Goal: Navigation & Orientation: Find specific page/section

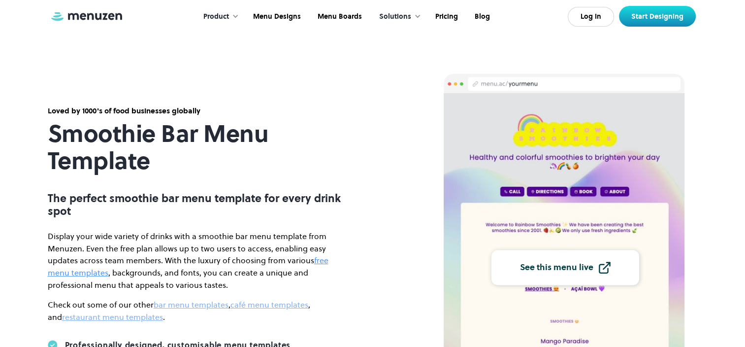
click at [93, 272] on link "free menu templates" at bounding box center [188, 266] width 281 height 23
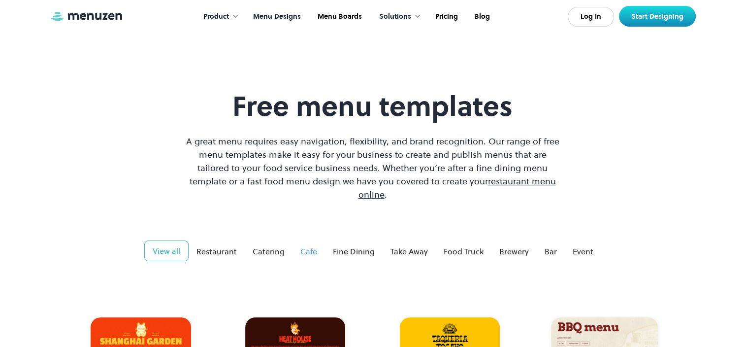
click at [306, 245] on div "Cafe" at bounding box center [308, 251] width 17 height 12
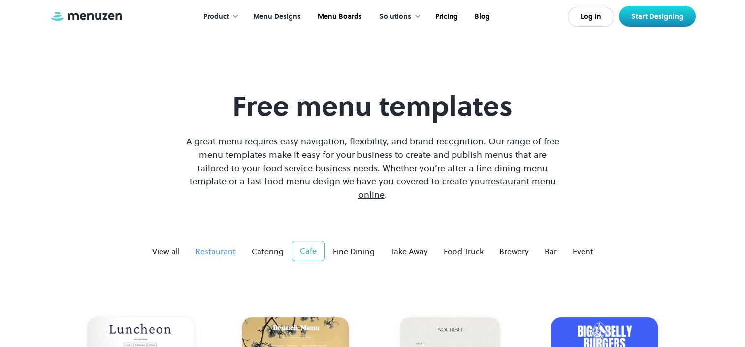
click at [224, 245] on div "Restaurant" at bounding box center [215, 251] width 40 height 12
